Goal: Transaction & Acquisition: Purchase product/service

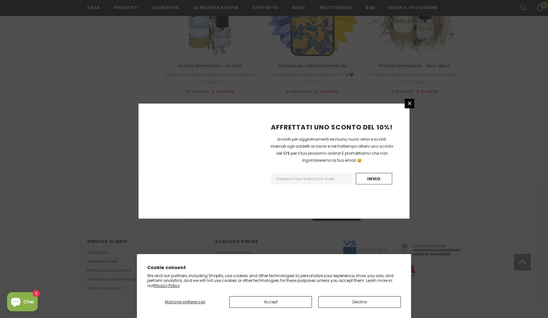
scroll to position [678, 0]
